Goal: Task Accomplishment & Management: Use online tool/utility

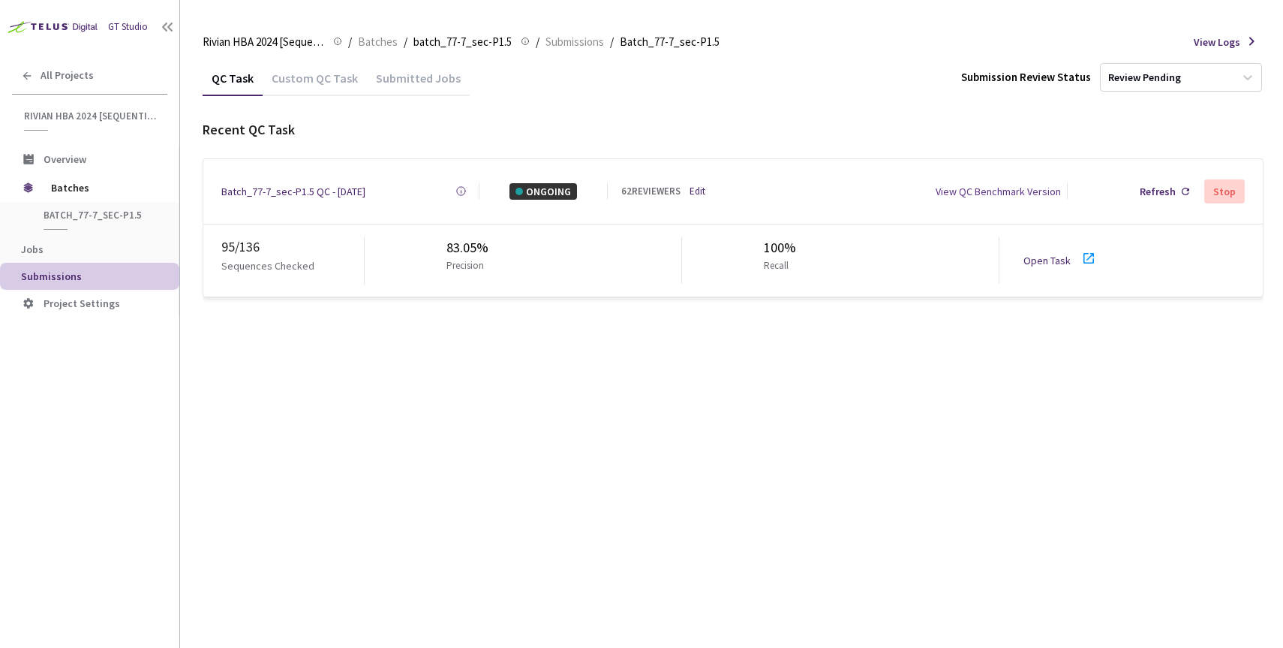
click at [309, 183] on div "Batch_77-7_sec-P1.5 QC - 18 Aug, 2025" at bounding box center [293, 191] width 144 height 17
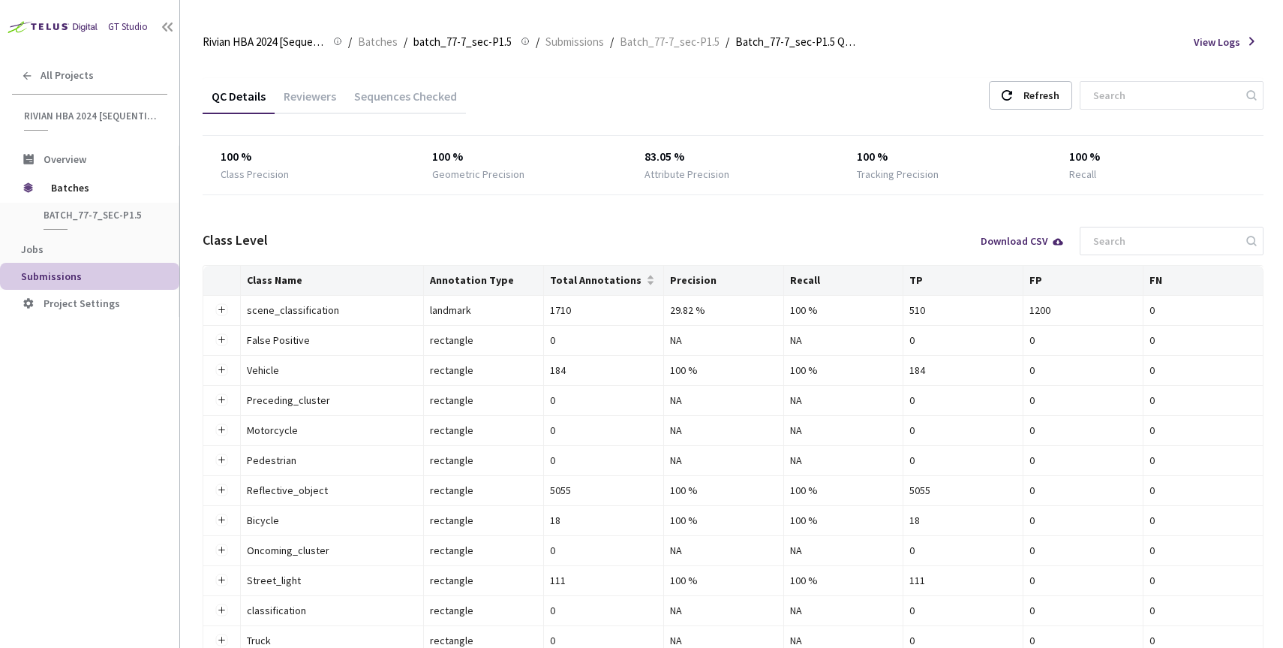
click at [314, 101] on div "Reviewers" at bounding box center [310, 102] width 71 height 26
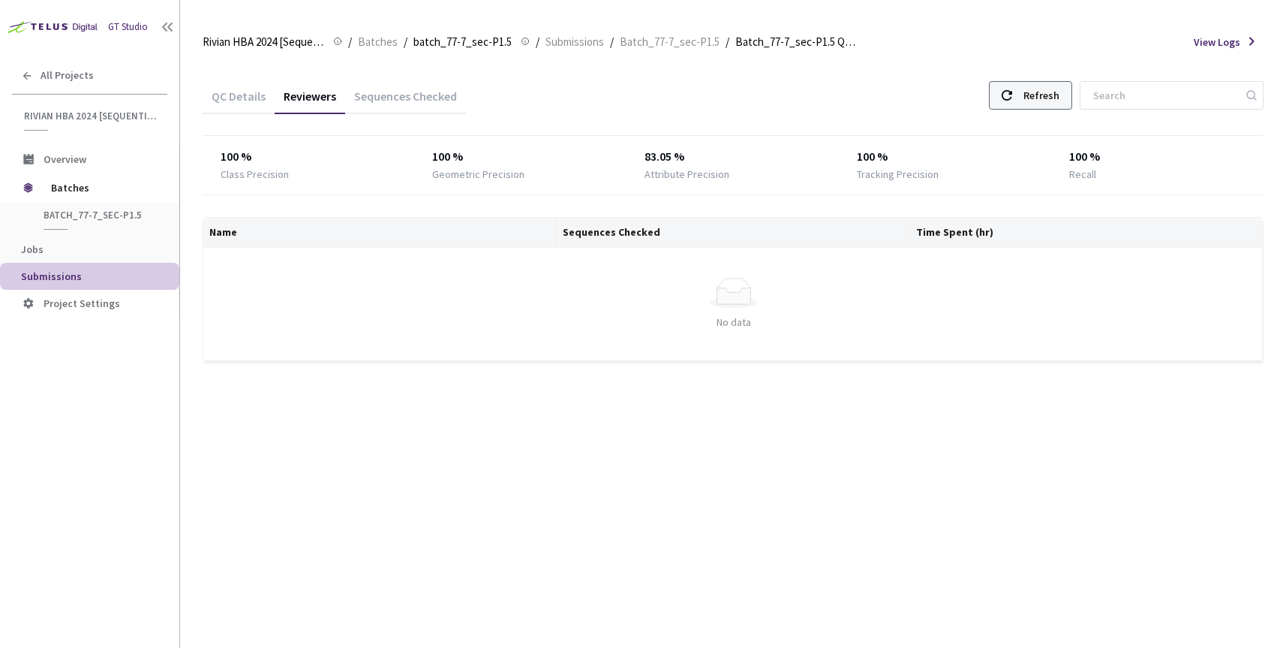
click at [1060, 98] on div "Refresh" at bounding box center [1042, 95] width 36 height 27
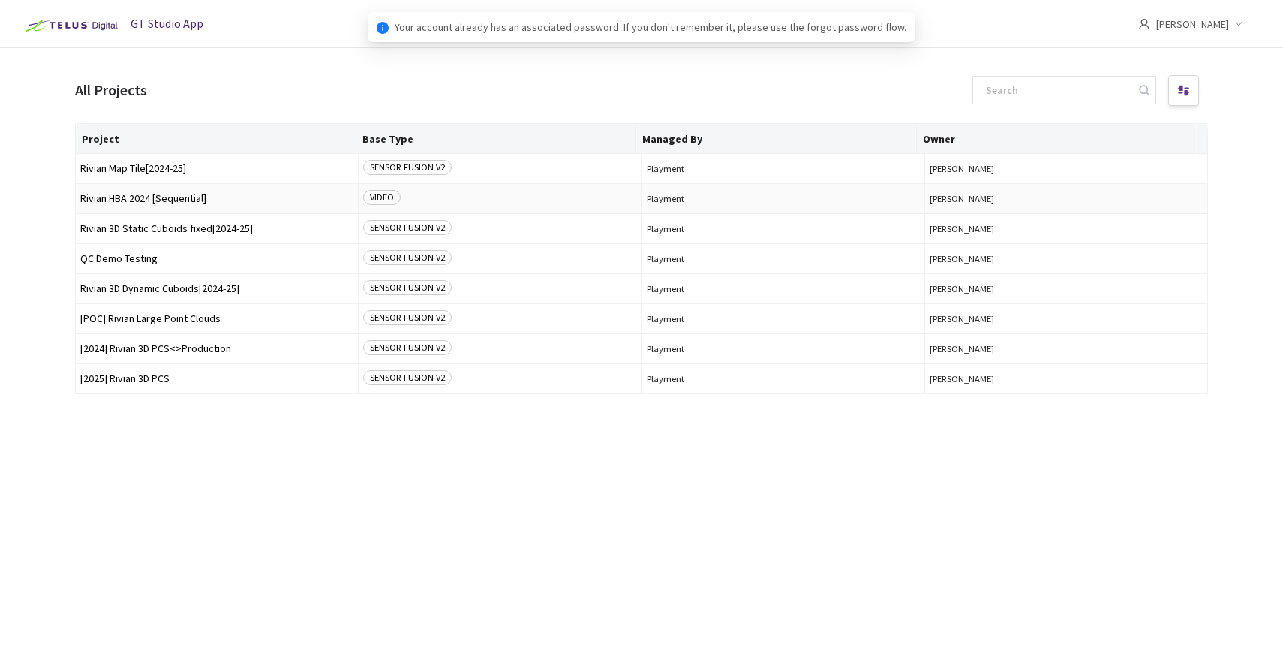
click at [180, 193] on span "Rivian HBA 2024 [Sequential]" at bounding box center [216, 198] width 273 height 11
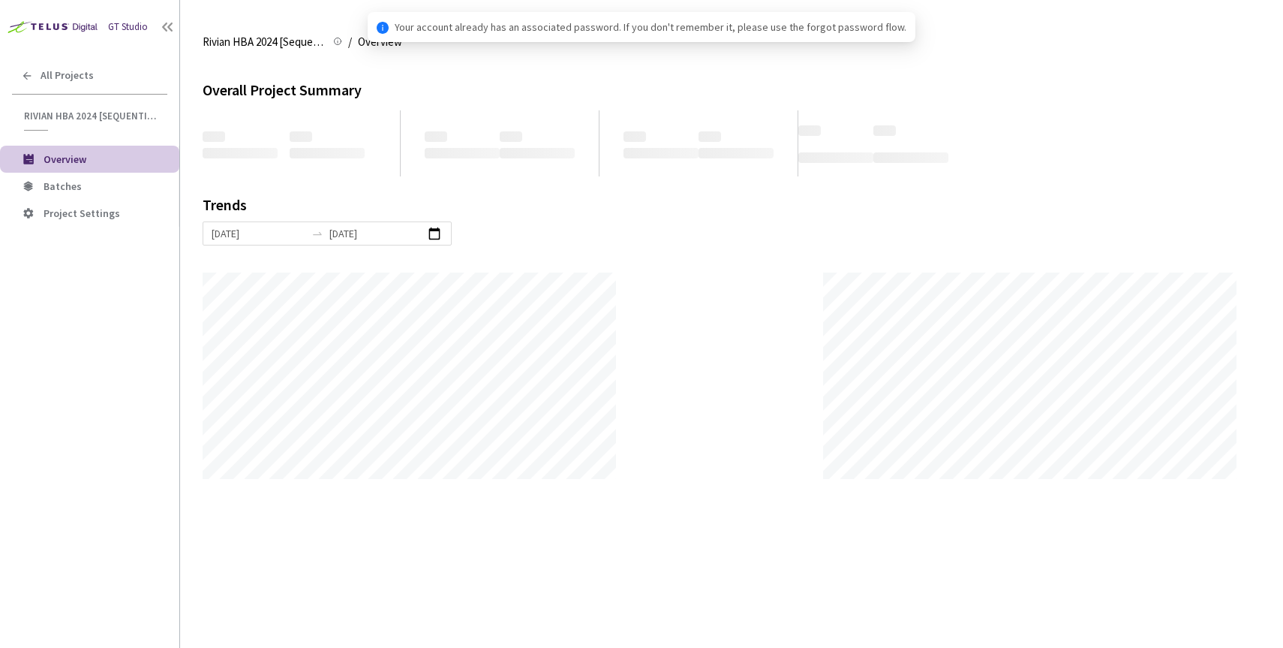
scroll to position [648, 1283]
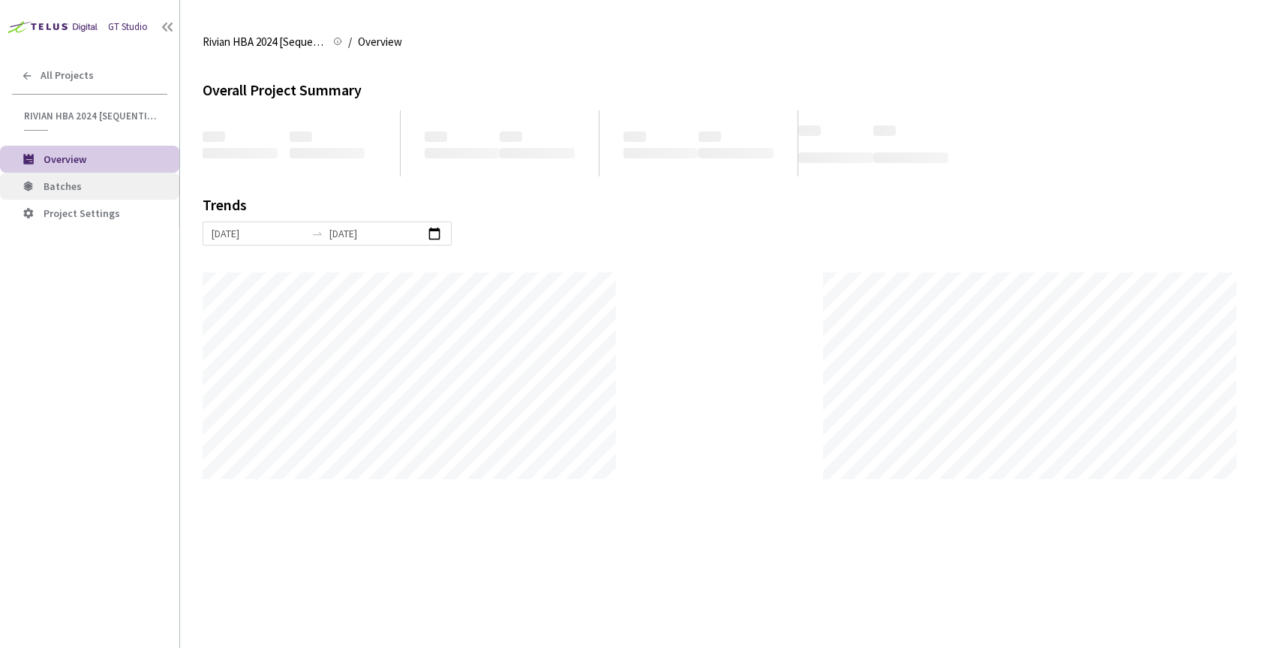
click at [83, 186] on span "Batches" at bounding box center [106, 186] width 124 height 13
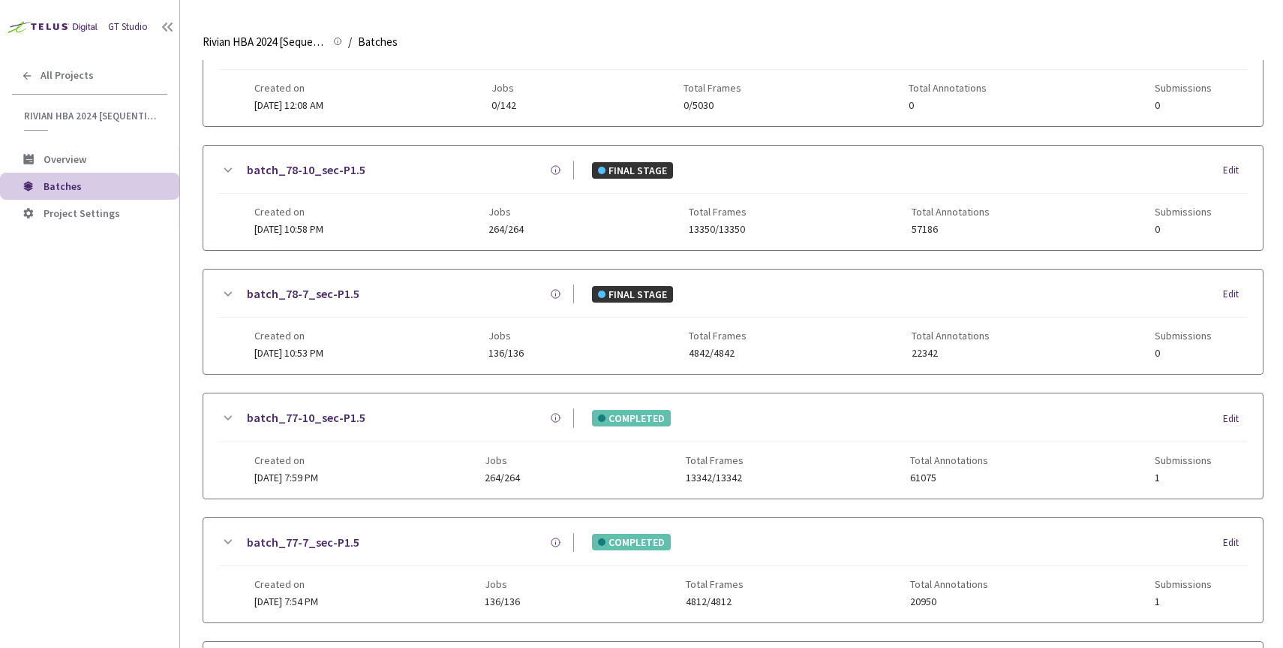
scroll to position [476, 0]
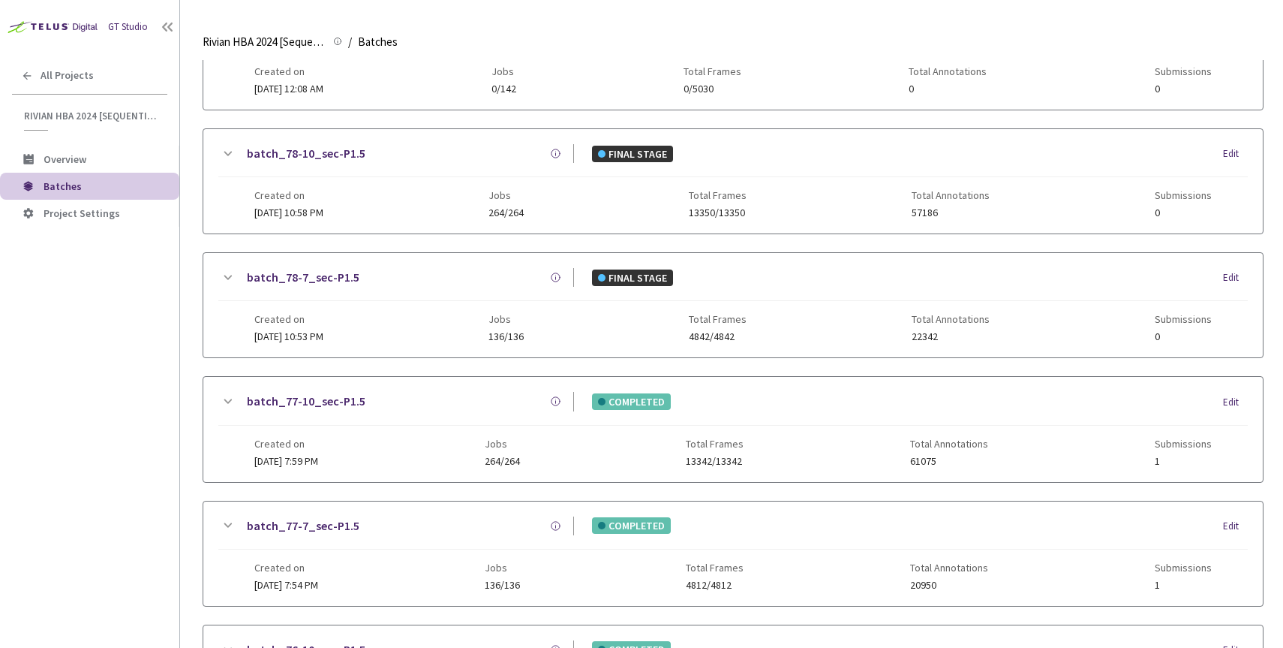
click at [331, 404] on link "batch_77-10_sec-P1.5" at bounding box center [306, 401] width 119 height 19
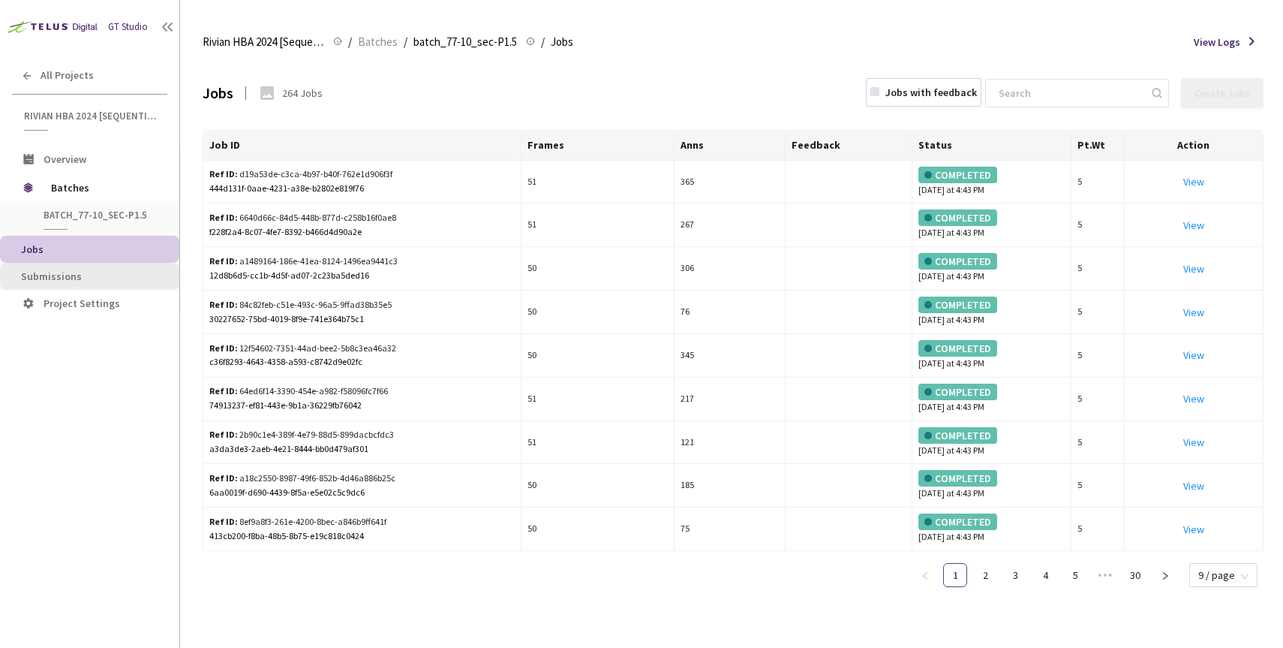
click at [92, 272] on span "Submissions" at bounding box center [94, 276] width 146 height 13
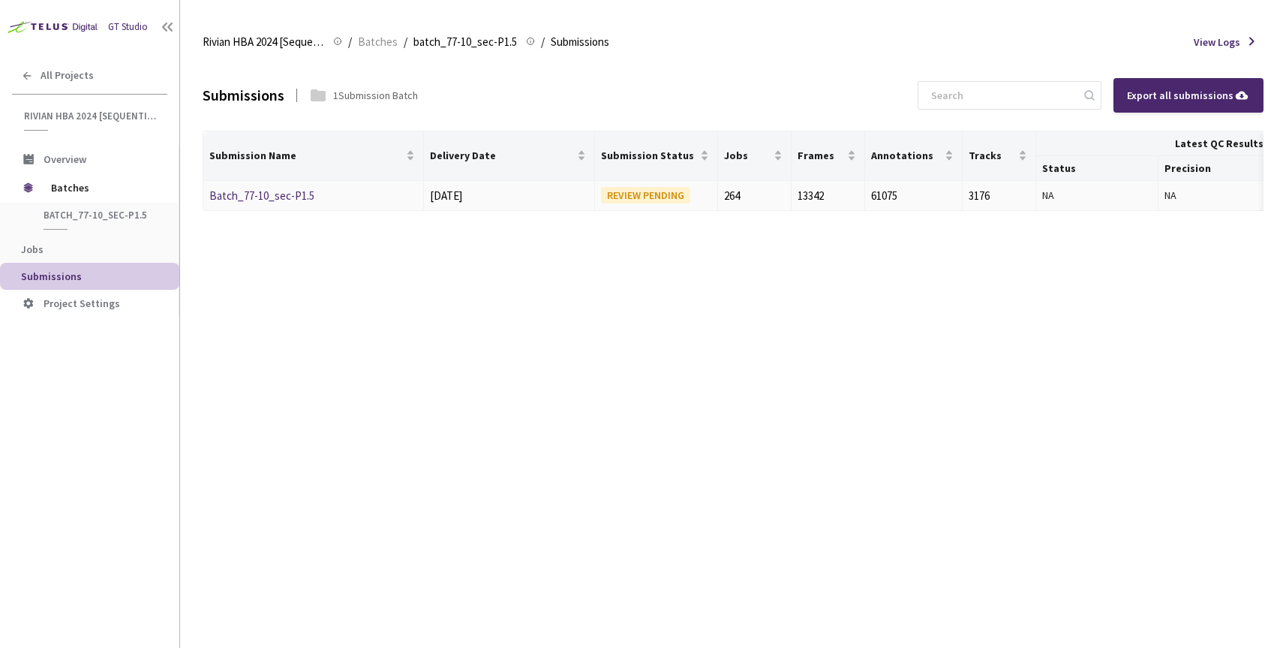
click at [297, 192] on link "Batch_77-10_sec-P1.5" at bounding box center [261, 195] width 105 height 14
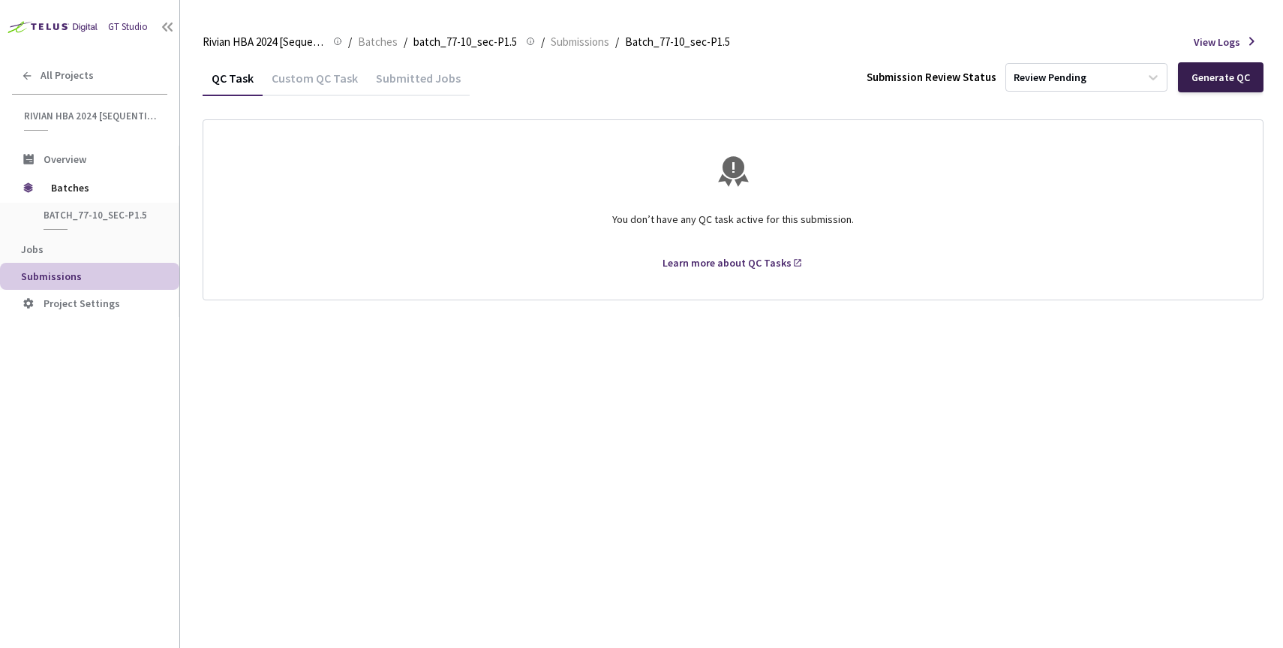
click at [1231, 87] on div "Generate QC" at bounding box center [1221, 77] width 86 height 30
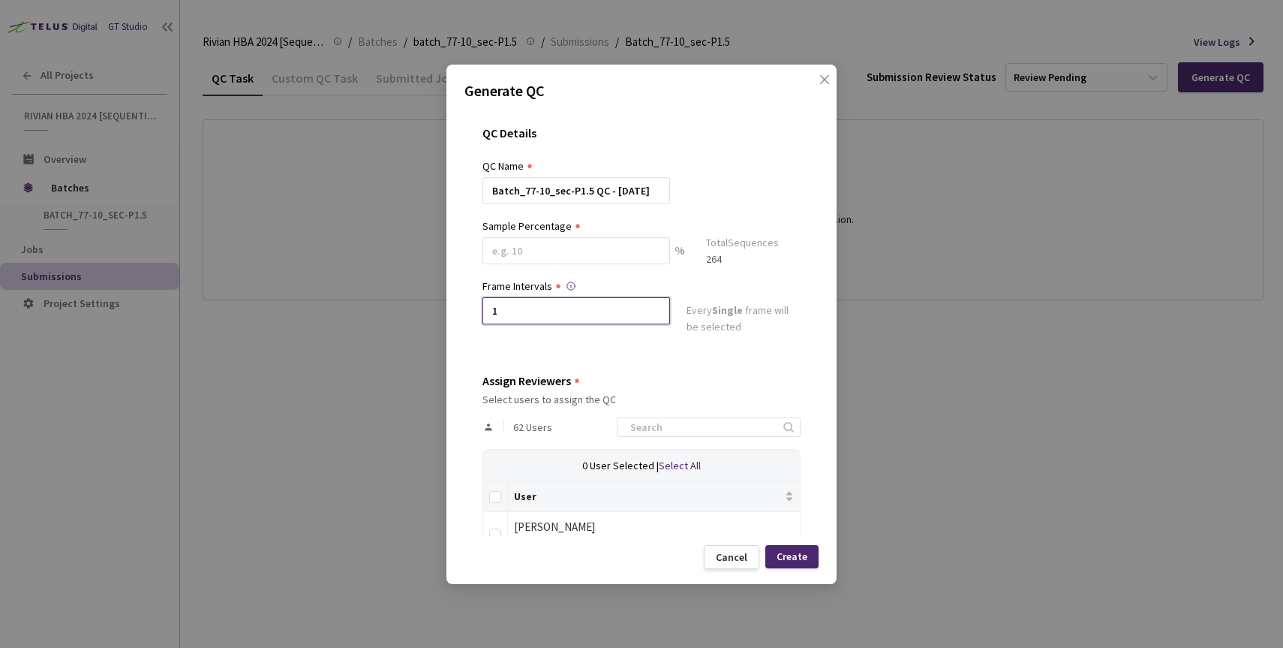
click at [554, 311] on input "1" at bounding box center [577, 310] width 188 height 27
type input "2"
click at [535, 254] on input at bounding box center [577, 250] width 188 height 27
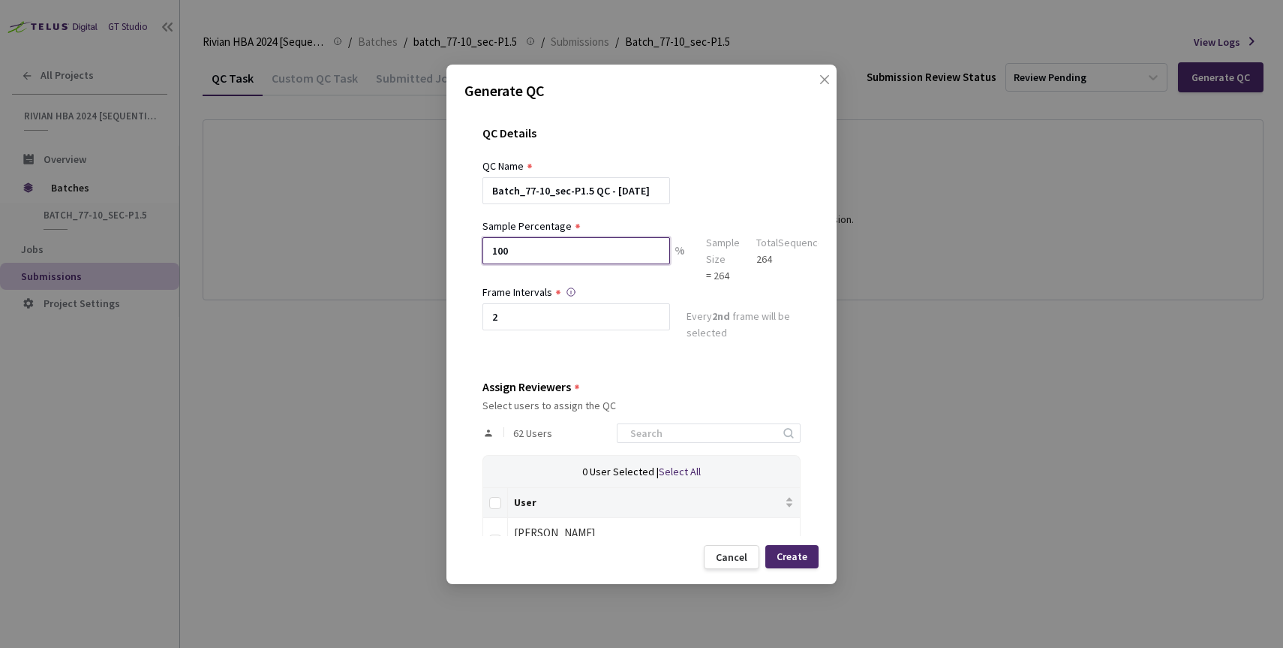
type input "100"
click at [591, 362] on div "QC Details QC Name Batch_77-10_sec-P1.5 QC - 18 Aug, 2025 Sample Percentage 100…" at bounding box center [642, 322] width 354 height 428
click at [495, 506] on input "Select all" at bounding box center [495, 503] width 12 height 12
checkbox input "true"
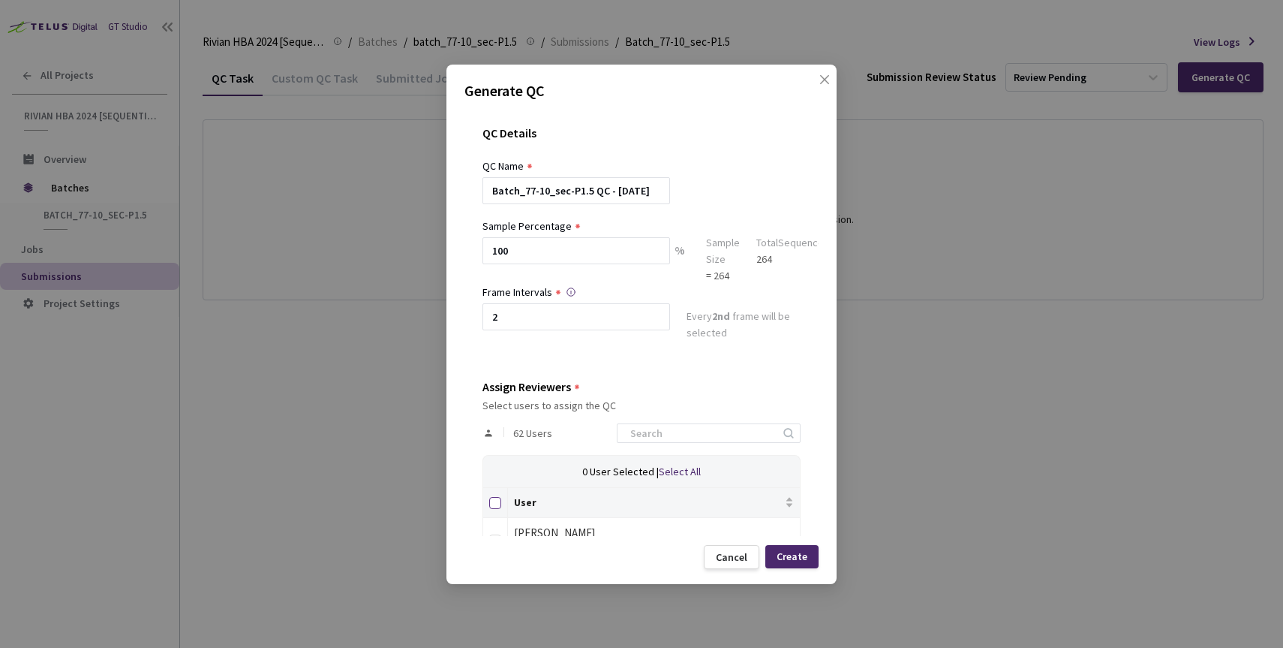
checkbox input "true"
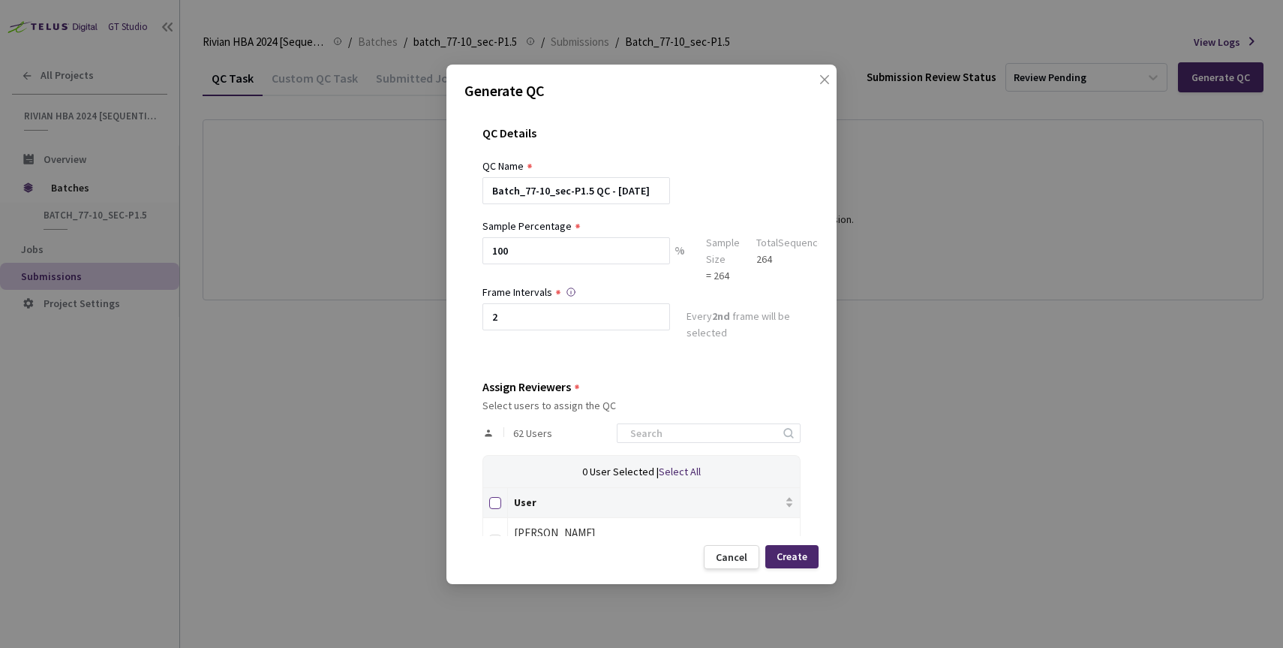
checkbox input "true"
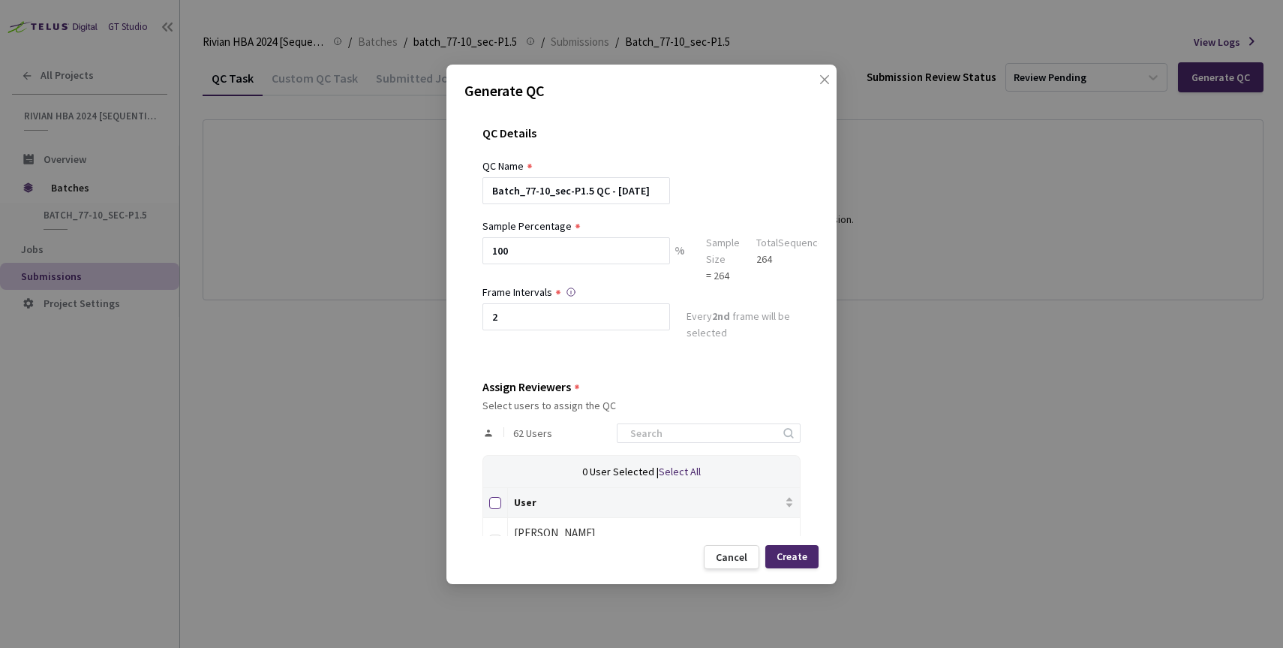
checkbox input "true"
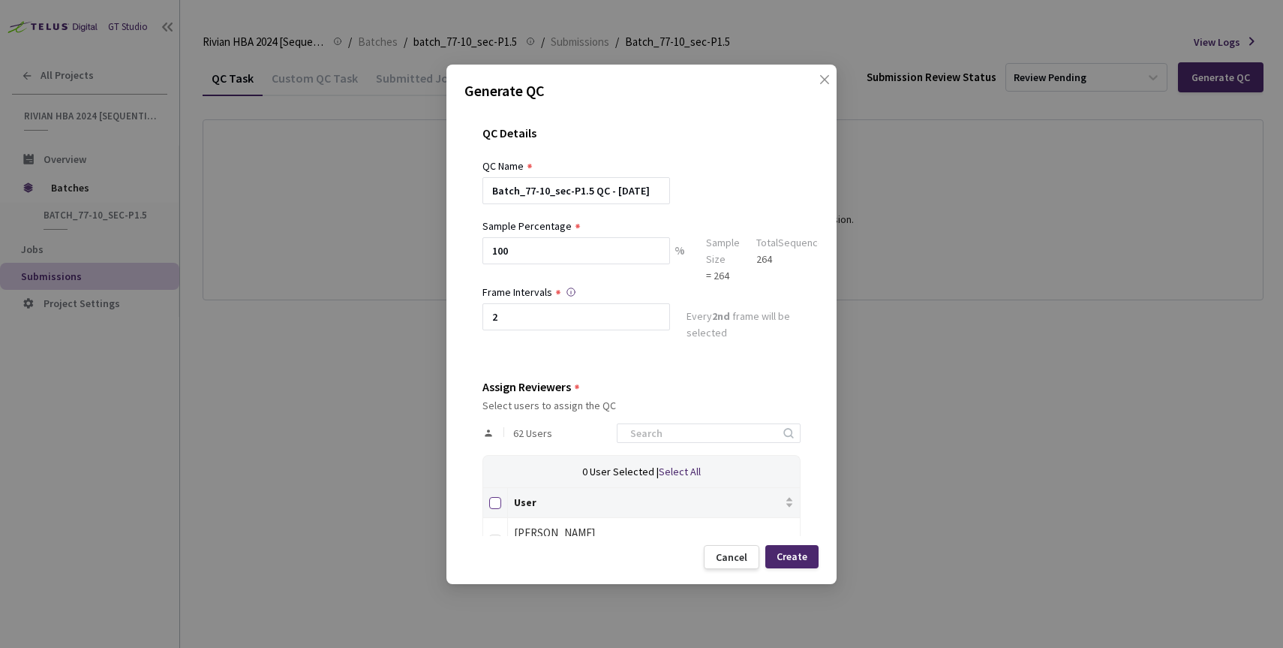
checkbox input "true"
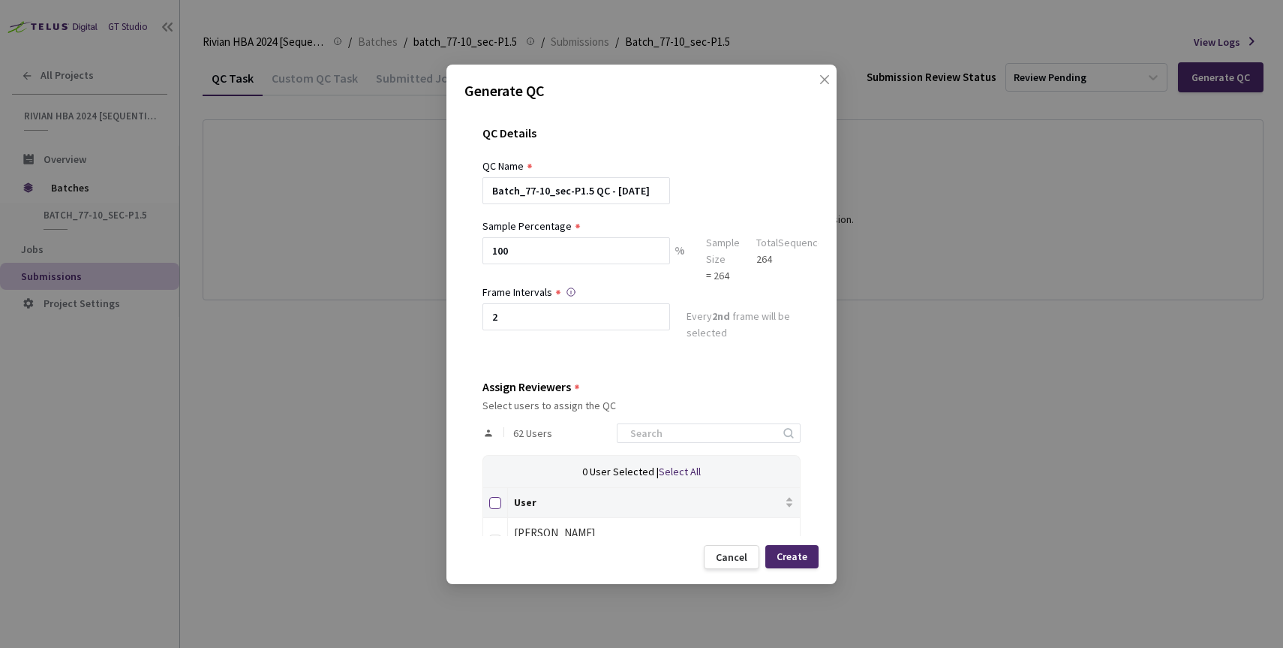
checkbox input "true"
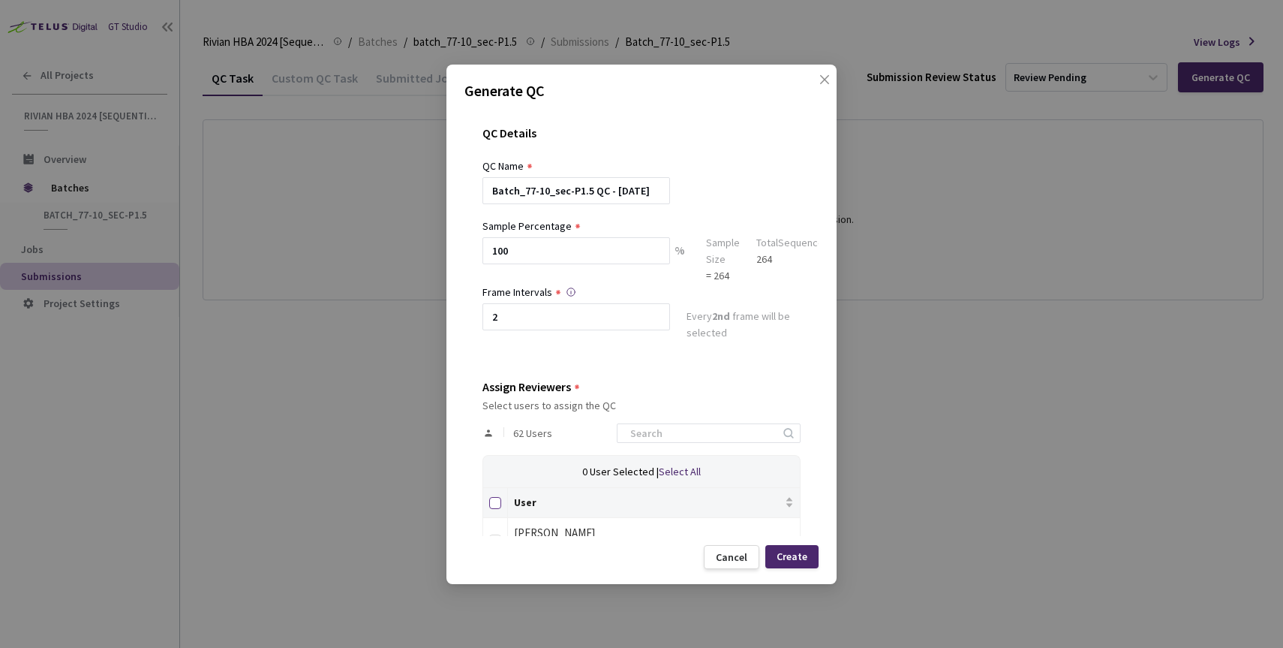
checkbox input "true"
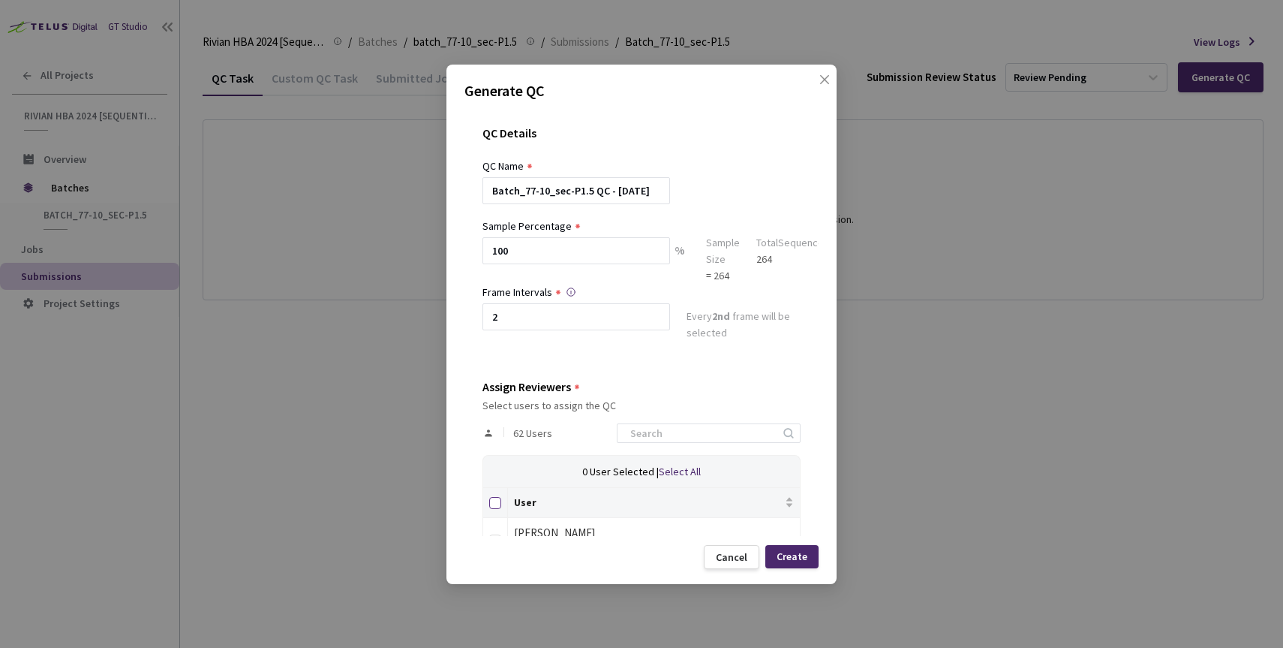
checkbox input "true"
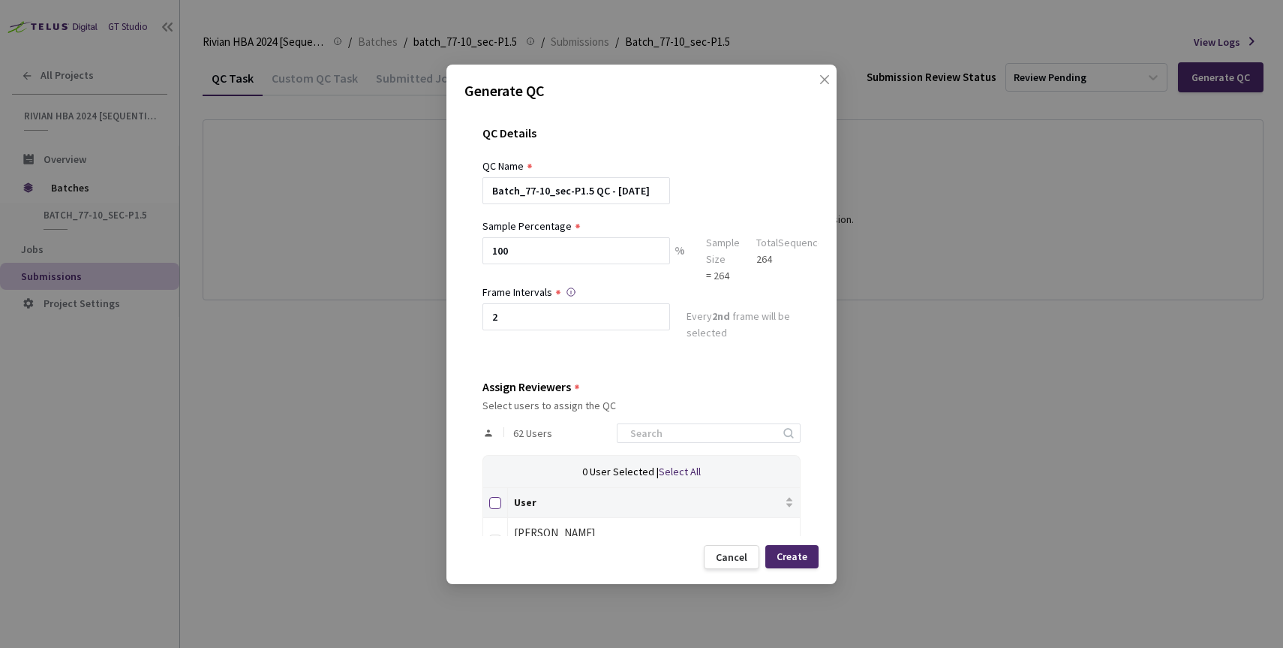
checkbox input "true"
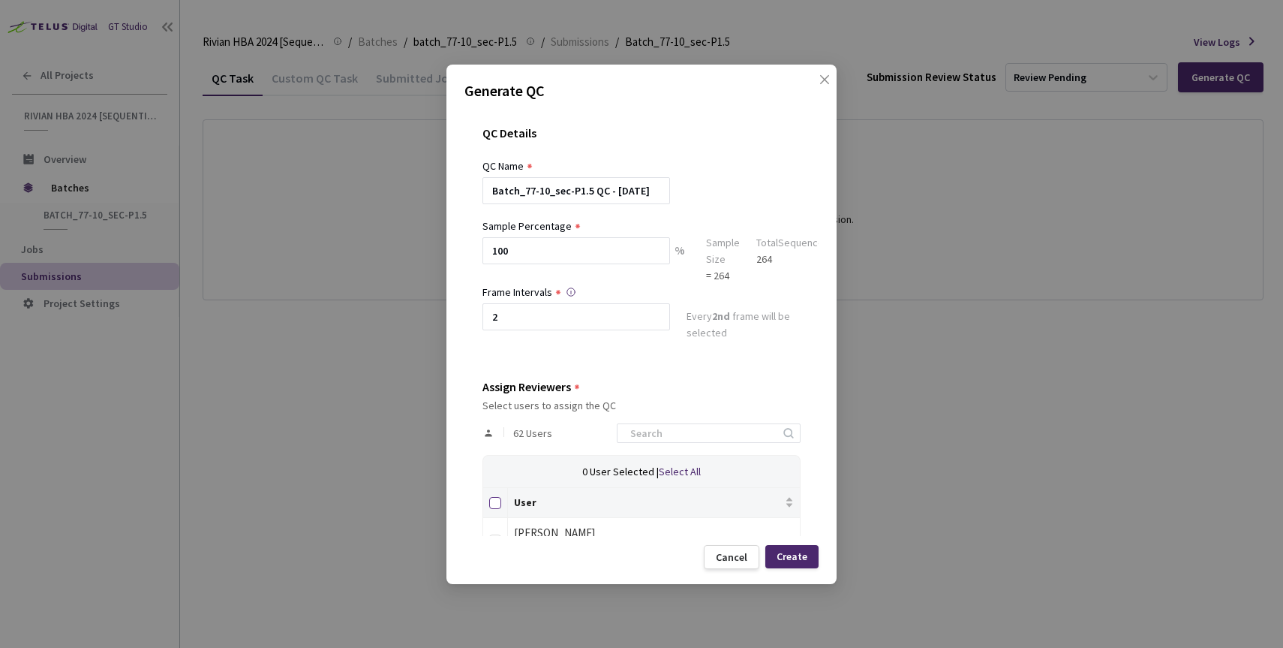
checkbox input "true"
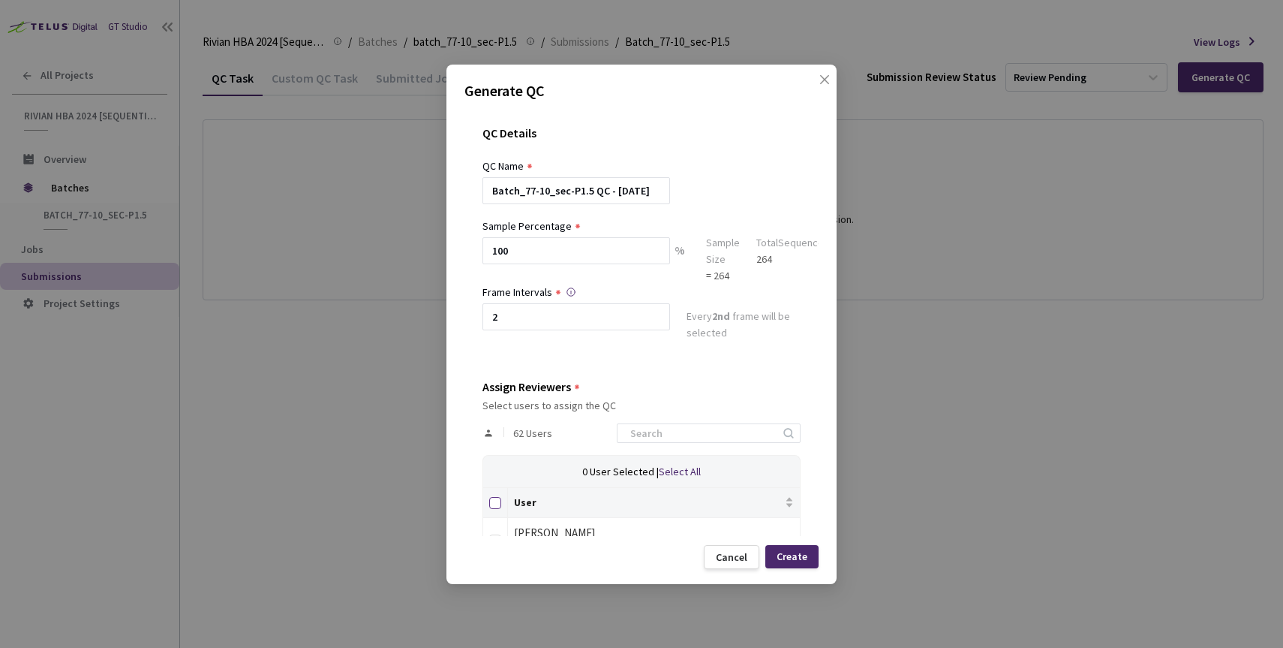
checkbox input "true"
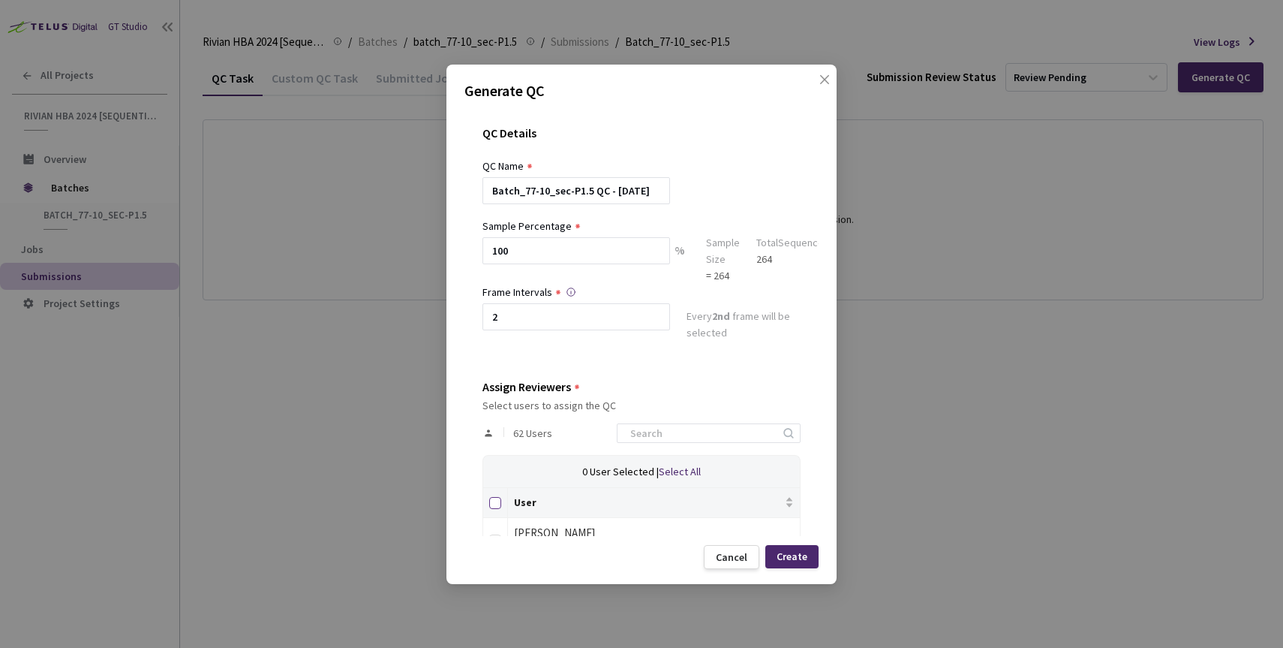
checkbox input "true"
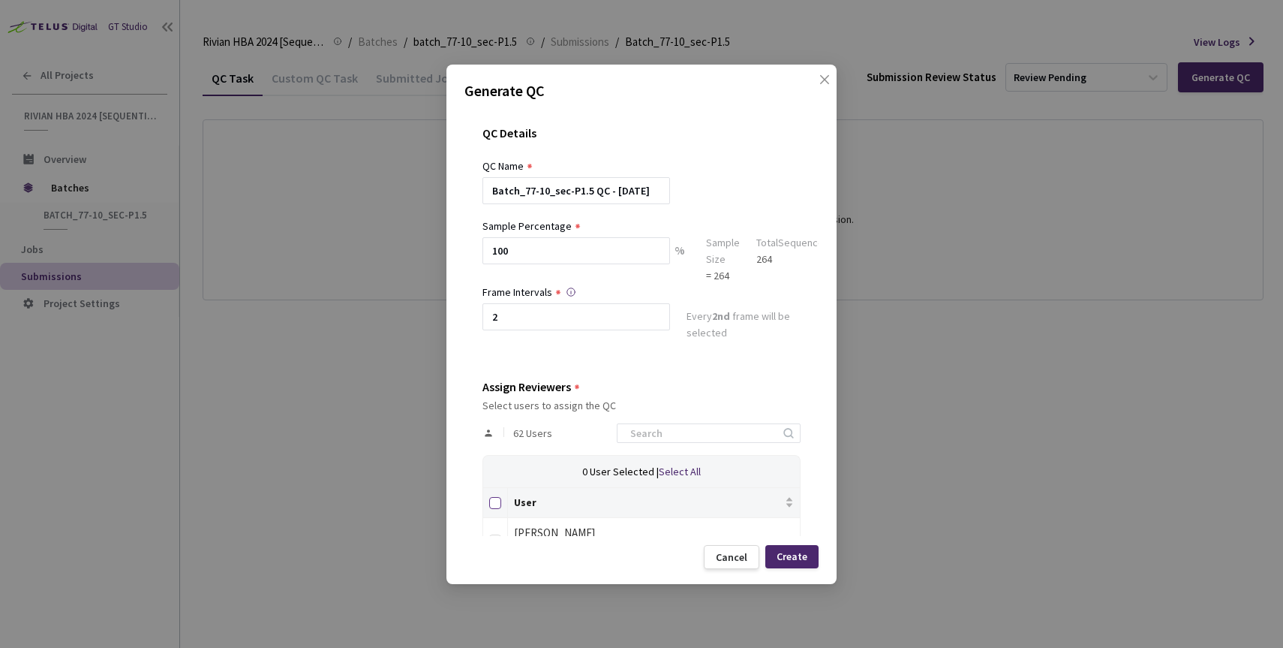
checkbox input "true"
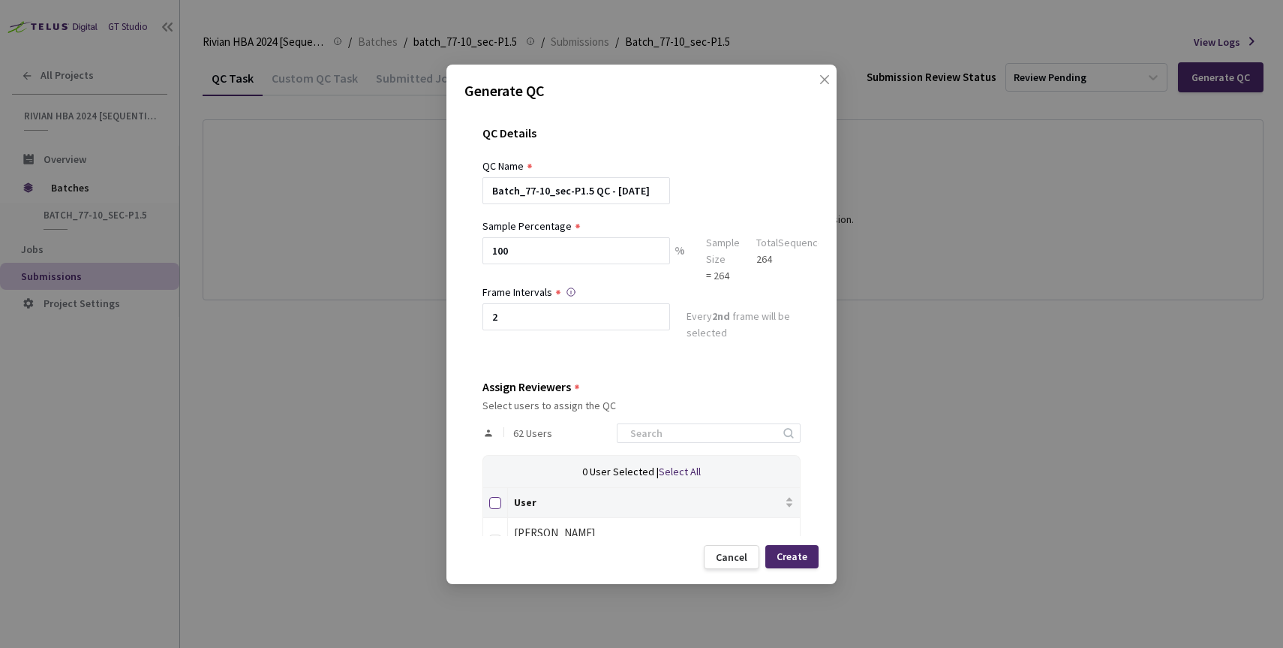
checkbox input "true"
click at [794, 557] on div "Create" at bounding box center [792, 556] width 31 height 12
